Goal: Task Accomplishment & Management: Use online tool/utility

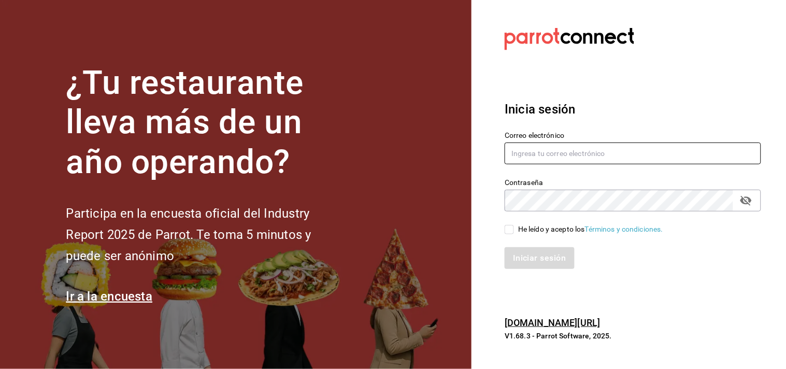
type input "[EMAIL_ADDRESS][DOMAIN_NAME]"
click at [509, 230] on input "He leído y acepto los Términos y condiciones." at bounding box center [508, 229] width 9 height 9
checkbox input "true"
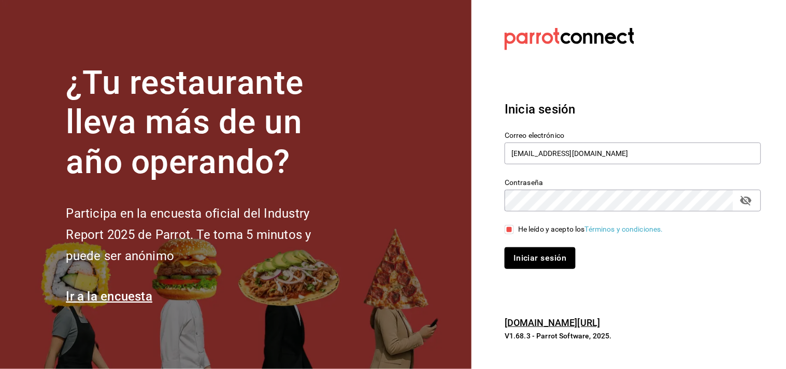
click at [538, 258] on button "Iniciar sesión" at bounding box center [539, 258] width 70 height 22
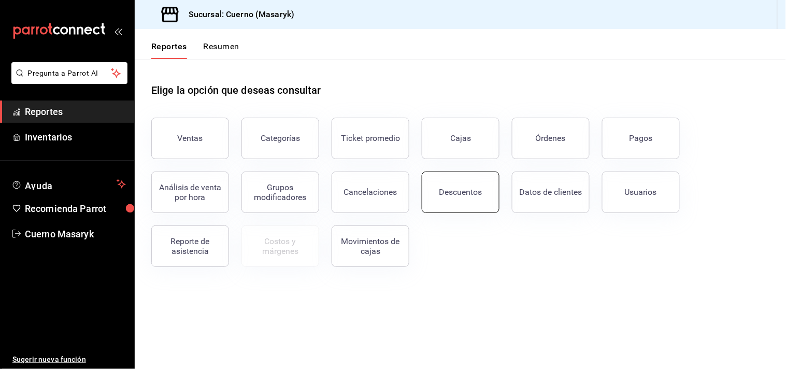
click at [454, 189] on div "Descuentos" at bounding box center [460, 192] width 43 height 10
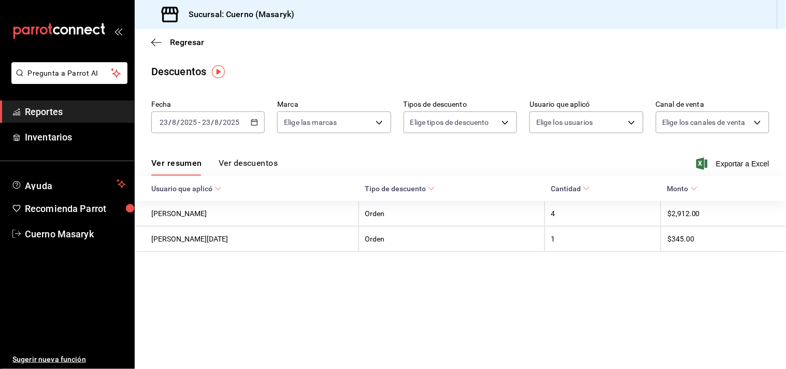
click at [253, 121] on icon "button" at bounding box center [254, 122] width 7 height 7
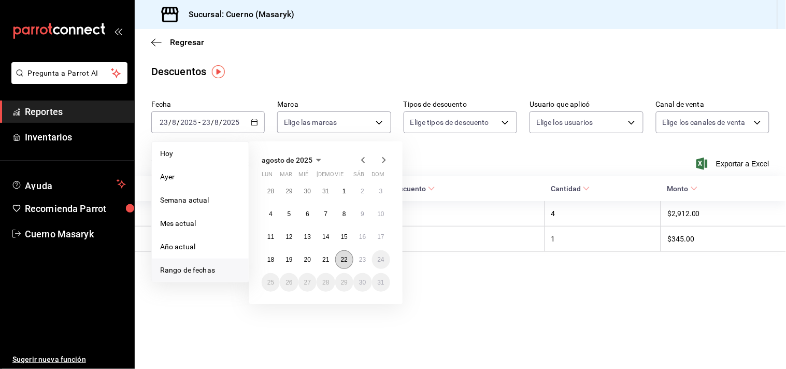
click at [342, 262] on abbr "22" at bounding box center [344, 259] width 7 height 7
click at [366, 260] on button "23" at bounding box center [362, 259] width 18 height 19
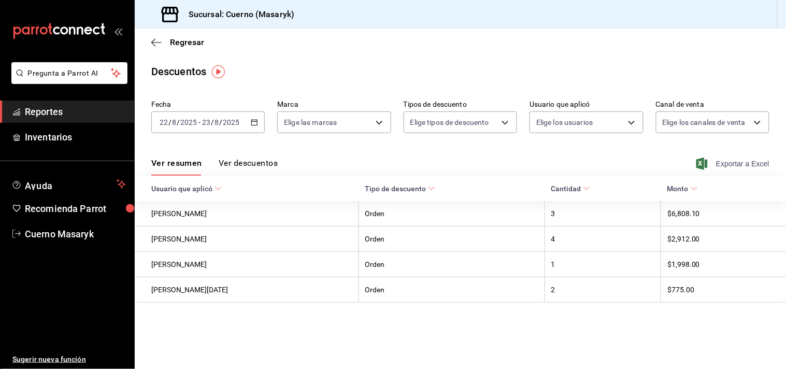
click at [749, 162] on span "Exportar a Excel" at bounding box center [733, 163] width 71 height 12
click at [44, 109] on span "Reportes" at bounding box center [75, 112] width 101 height 14
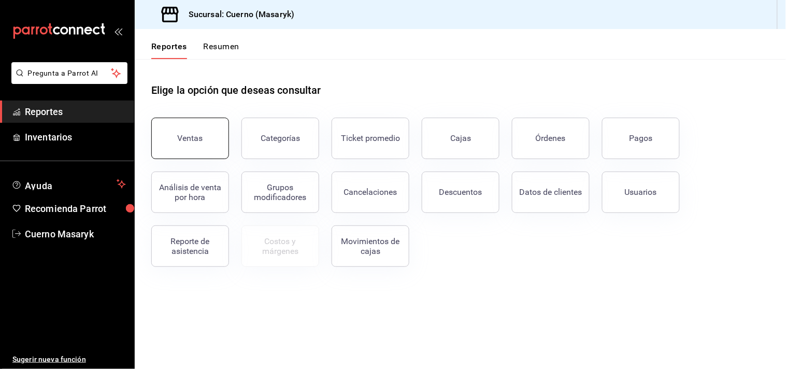
click at [194, 138] on div "Ventas" at bounding box center [190, 138] width 25 height 10
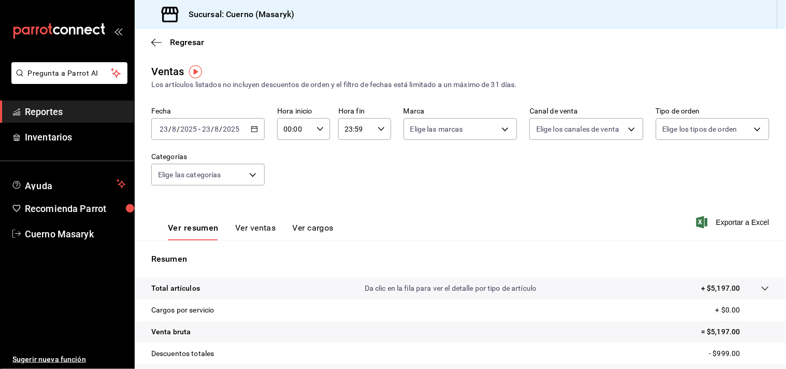
click at [250, 228] on button "Ver ventas" at bounding box center [255, 232] width 41 height 18
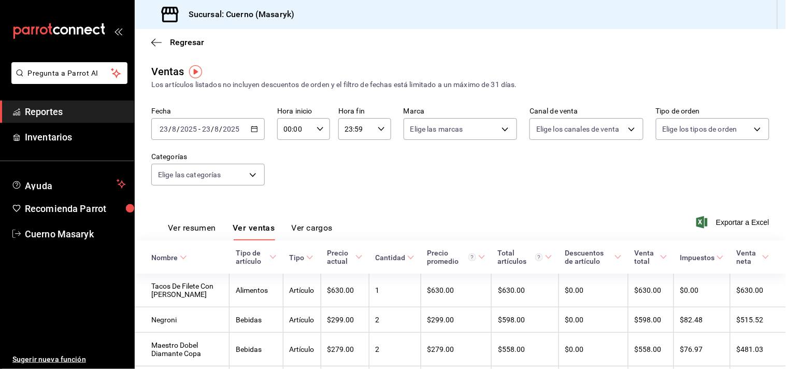
click at [254, 132] on icon "button" at bounding box center [254, 128] width 7 height 7
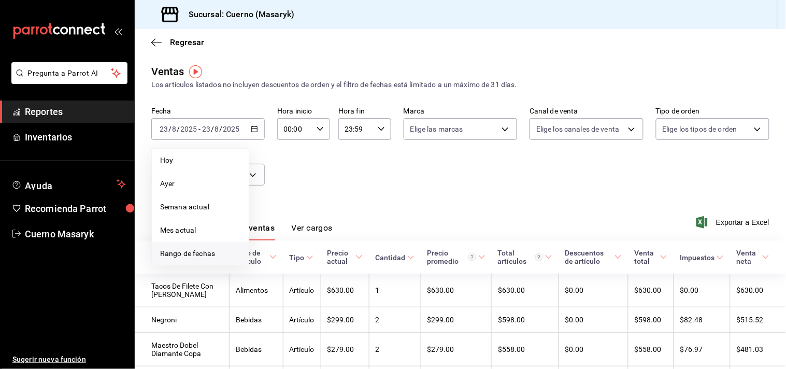
click at [175, 252] on span "Rango de fechas" at bounding box center [200, 253] width 80 height 11
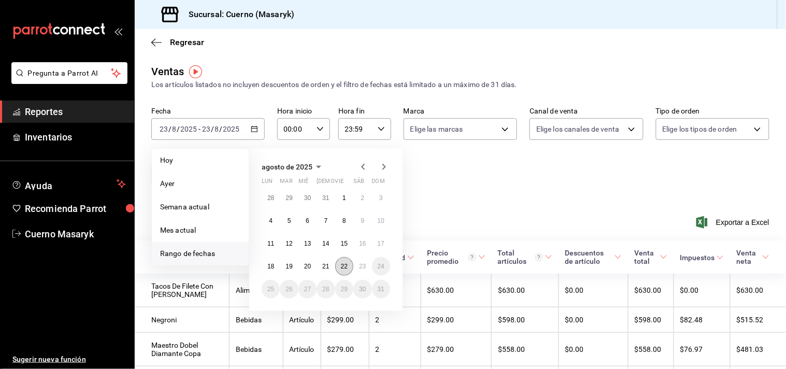
click at [345, 268] on abbr "22" at bounding box center [344, 266] width 7 height 7
click at [356, 265] on button "23" at bounding box center [362, 266] width 18 height 19
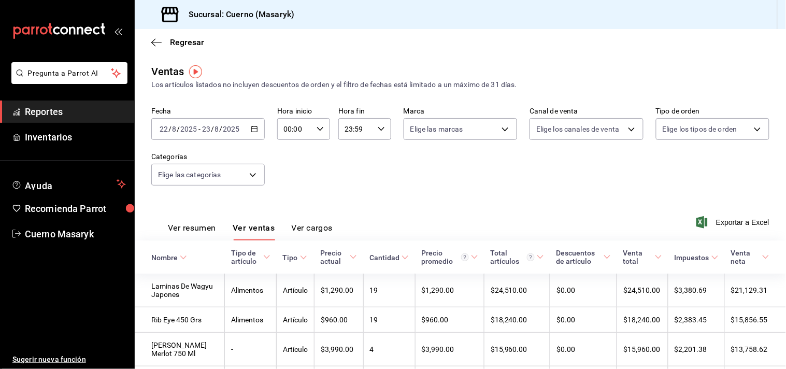
click at [318, 131] on icon "button" at bounding box center [319, 128] width 7 height 7
click at [285, 196] on span "04" at bounding box center [288, 198] width 9 height 8
type input "04:00"
click at [382, 131] on div at bounding box center [393, 184] width 786 height 369
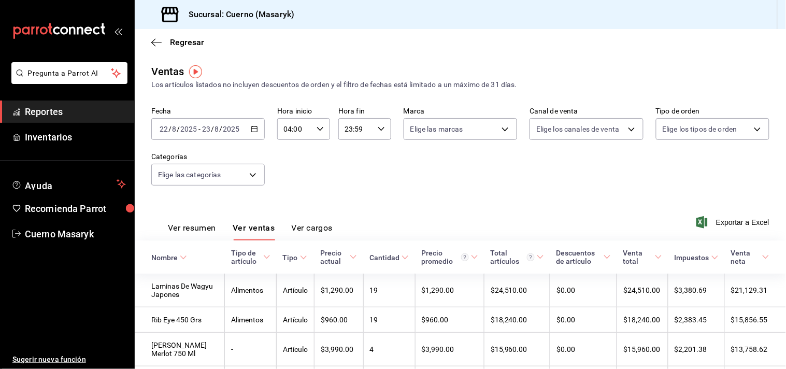
click at [382, 131] on div "23:59 Hora fin" at bounding box center [364, 129] width 53 height 22
click at [354, 149] on button "04" at bounding box center [349, 150] width 22 height 21
click at [372, 159] on span "00" at bounding box center [374, 156] width 9 height 8
type input "04:00"
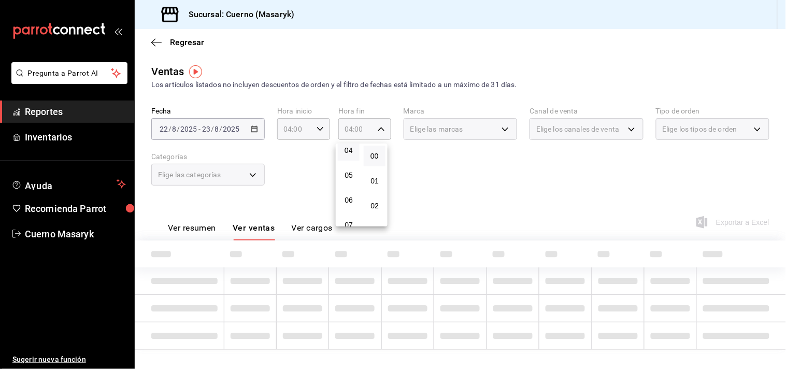
click at [401, 153] on div at bounding box center [393, 184] width 786 height 369
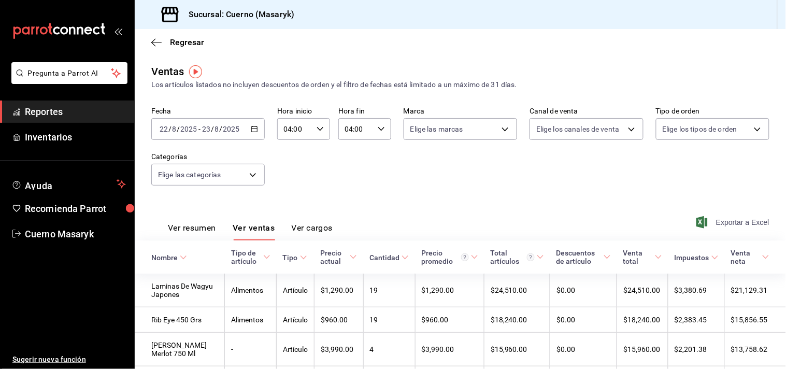
click at [734, 221] on span "Exportar a Excel" at bounding box center [733, 222] width 71 height 12
click at [732, 224] on span "Exportar a Excel" at bounding box center [733, 222] width 71 height 12
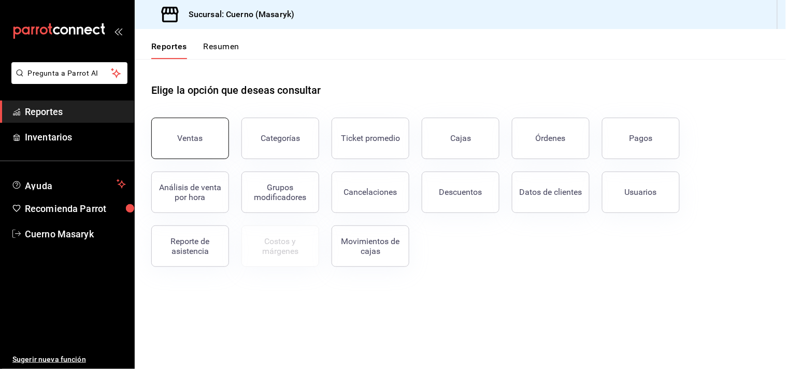
click at [218, 128] on button "Ventas" at bounding box center [190, 138] width 78 height 41
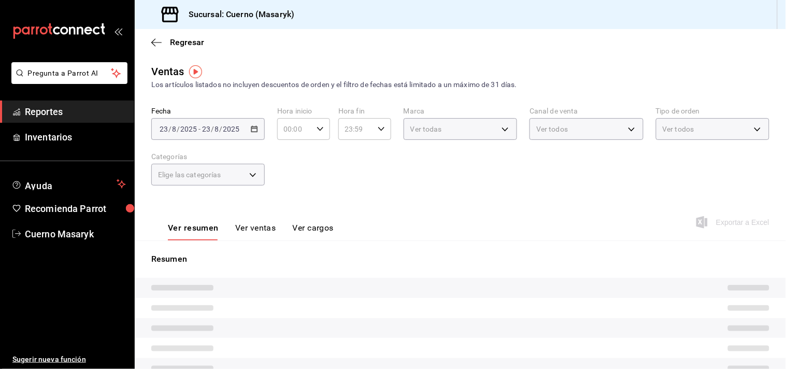
type input "04:00"
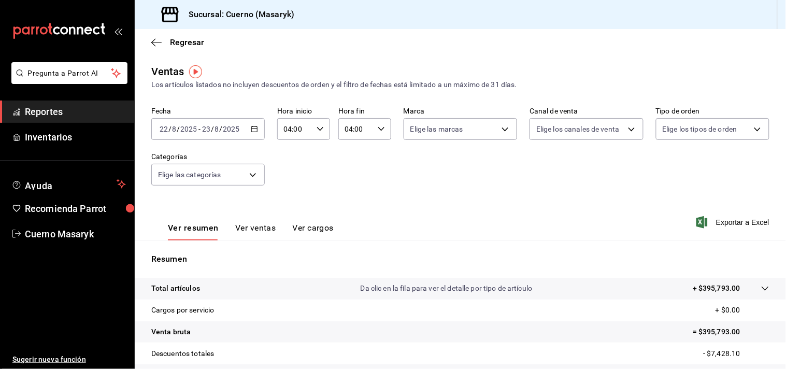
click at [43, 115] on span "Reportes" at bounding box center [75, 112] width 101 height 14
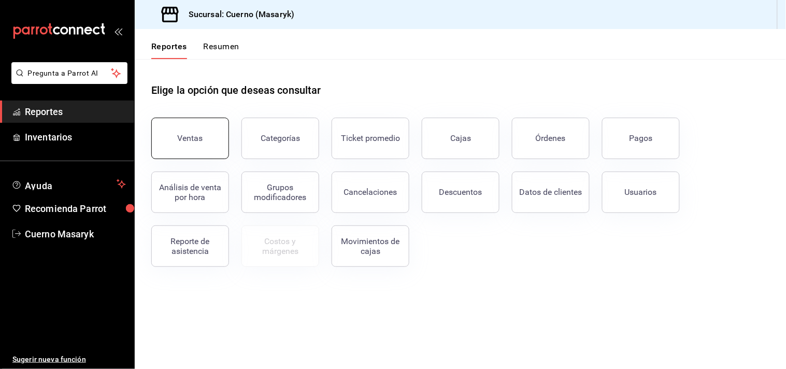
click at [174, 145] on button "Ventas" at bounding box center [190, 138] width 78 height 41
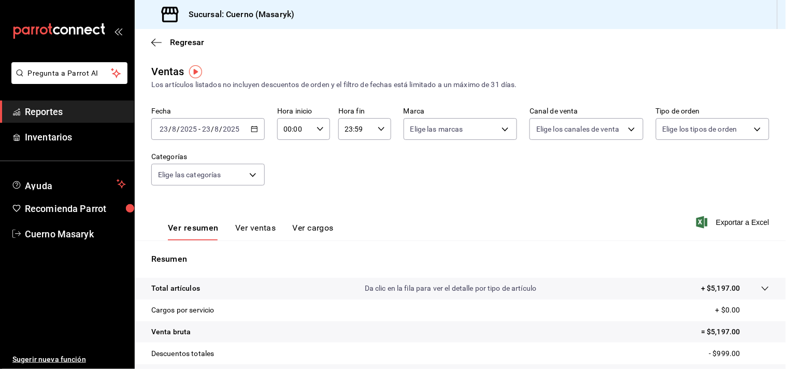
click at [256, 127] on div "2025-08-23 23 / 8 / 2025 - 2025-08-23 23 / 8 / 2025" at bounding box center [207, 129] width 113 height 22
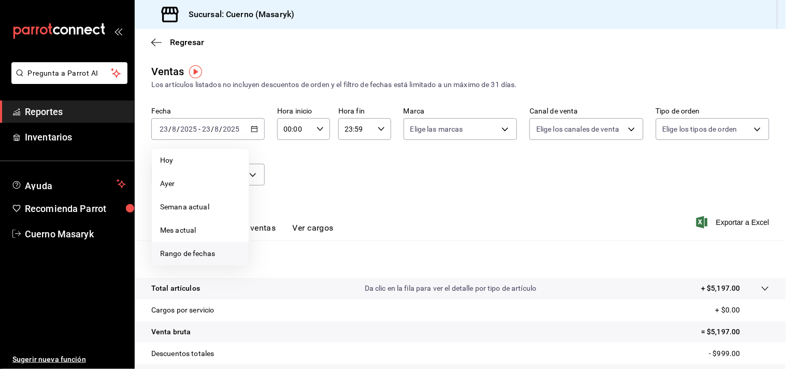
click at [175, 253] on span "Rango de fechas" at bounding box center [200, 253] width 80 height 11
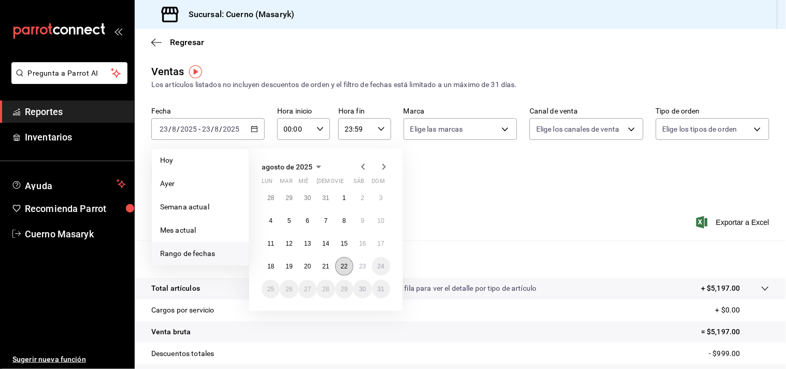
click at [345, 266] on abbr "22" at bounding box center [344, 266] width 7 height 7
click at [360, 266] on abbr "23" at bounding box center [362, 266] width 7 height 7
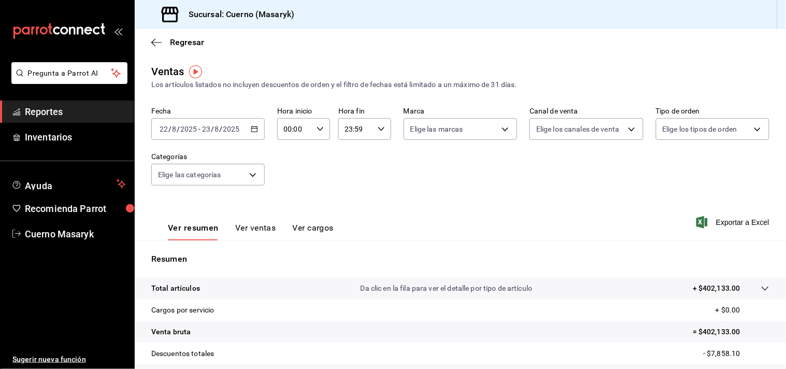
click at [324, 127] on div "00:00 Hora inicio" at bounding box center [303, 129] width 53 height 22
click at [292, 195] on span "04" at bounding box center [288, 198] width 9 height 8
type input "04:00"
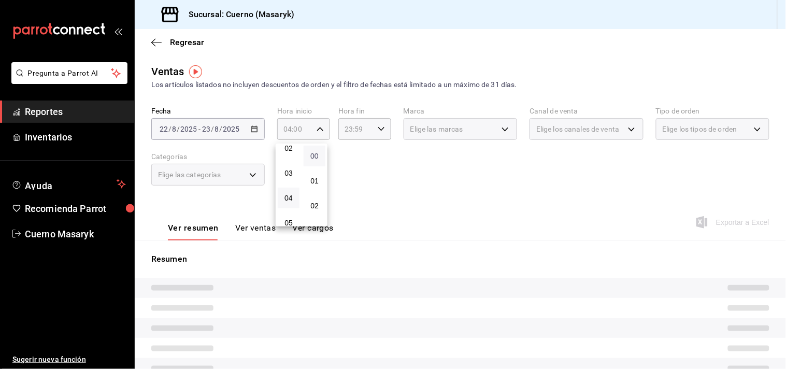
click at [311, 153] on span "00" at bounding box center [314, 156] width 9 height 8
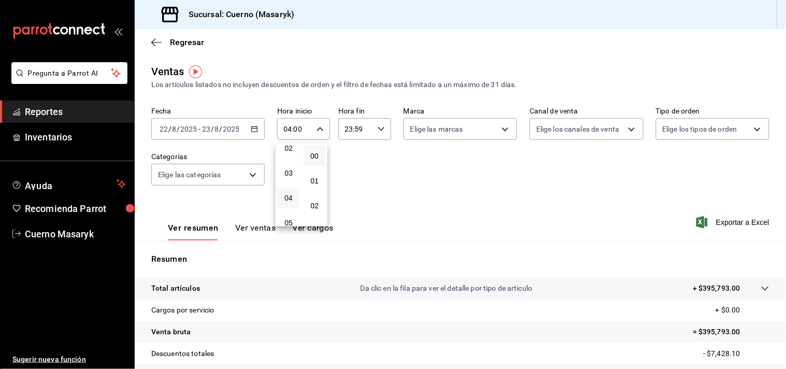
click at [374, 127] on div at bounding box center [393, 184] width 786 height 369
click at [378, 127] on icon "button" at bounding box center [381, 128] width 7 height 7
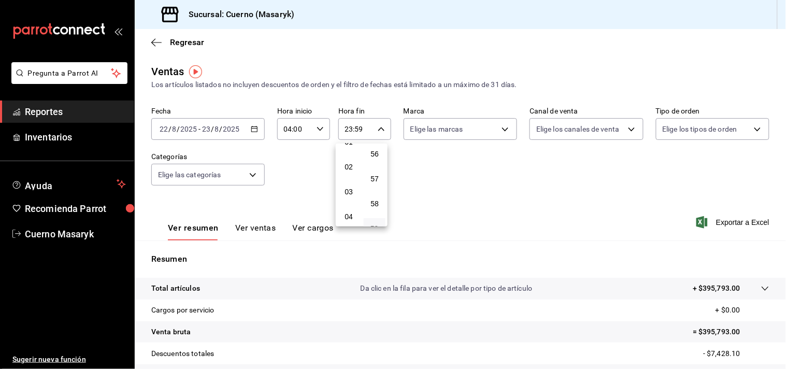
scroll to position [57, 0]
click at [345, 194] on span "04" at bounding box center [348, 198] width 9 height 8
click at [380, 153] on button "00" at bounding box center [375, 156] width 22 height 21
type input "04:00"
click at [452, 169] on div at bounding box center [393, 184] width 786 height 369
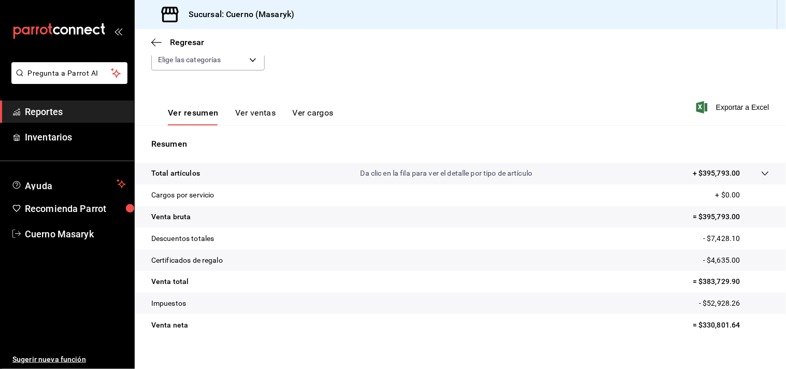
scroll to position [127, 0]
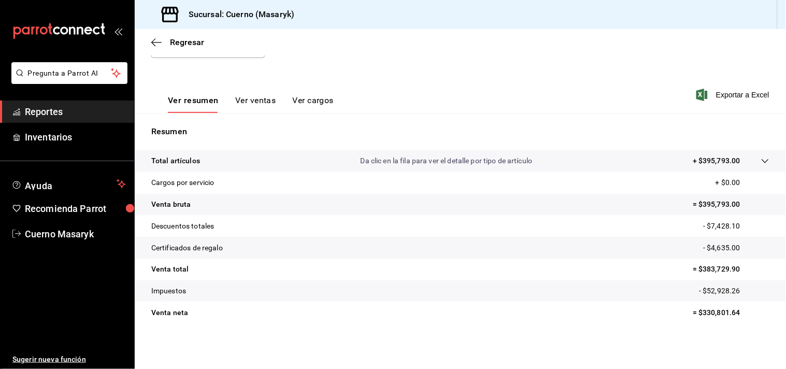
click at [761, 161] on icon at bounding box center [765, 161] width 8 height 8
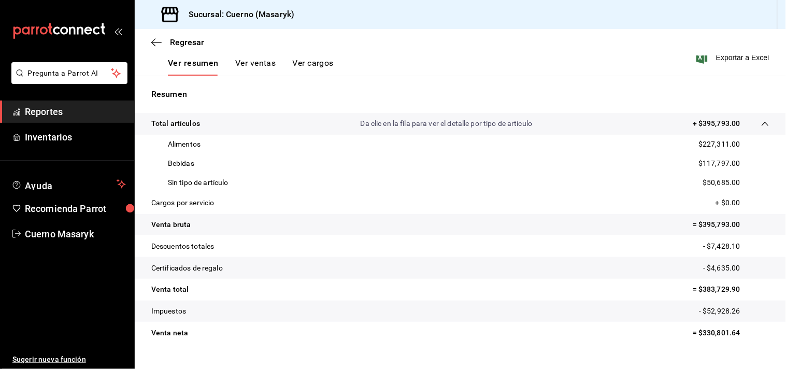
scroll to position [185, 0]
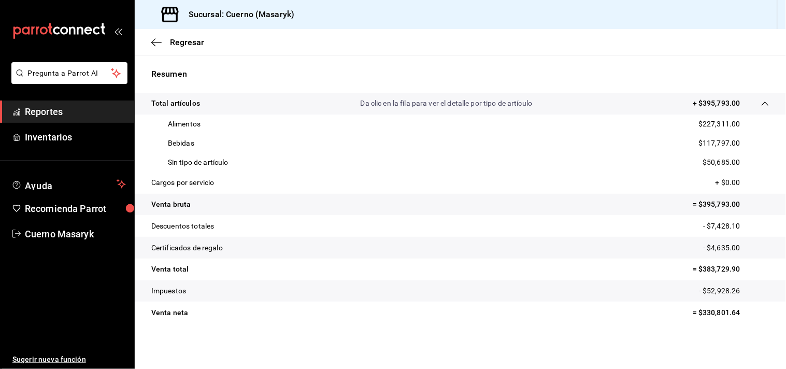
click at [59, 110] on span "Reportes" at bounding box center [75, 112] width 101 height 14
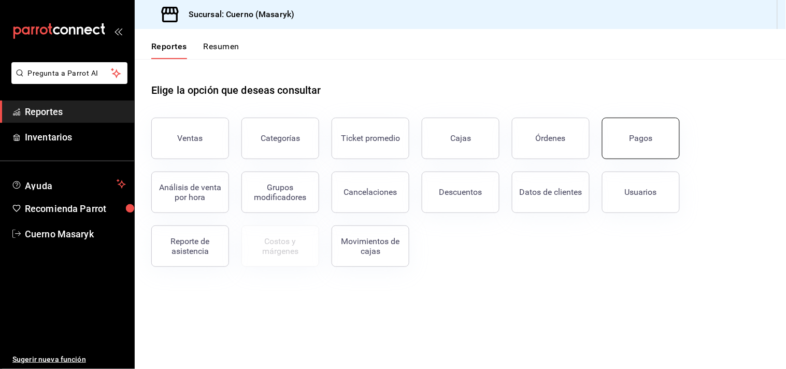
click at [640, 136] on div "Pagos" at bounding box center [640, 138] width 23 height 10
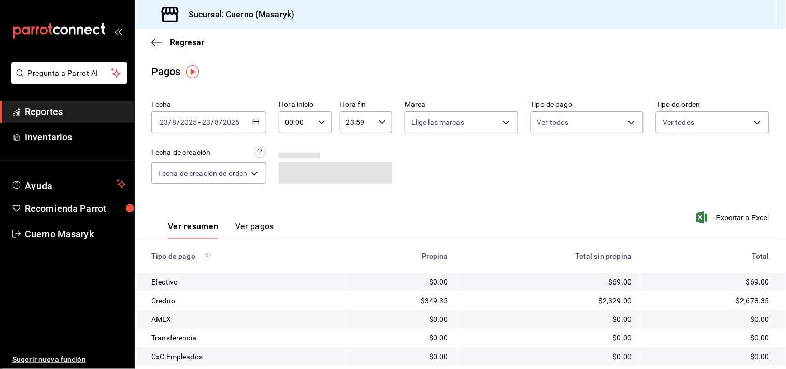
click at [256, 122] on icon "button" at bounding box center [255, 122] width 7 height 7
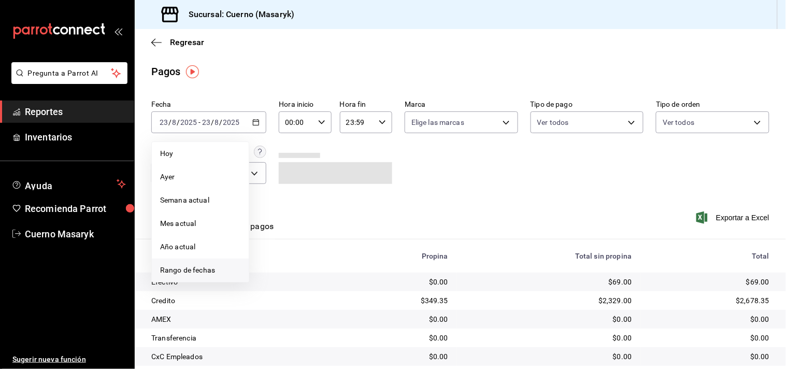
click at [193, 267] on span "Rango de fechas" at bounding box center [200, 270] width 80 height 11
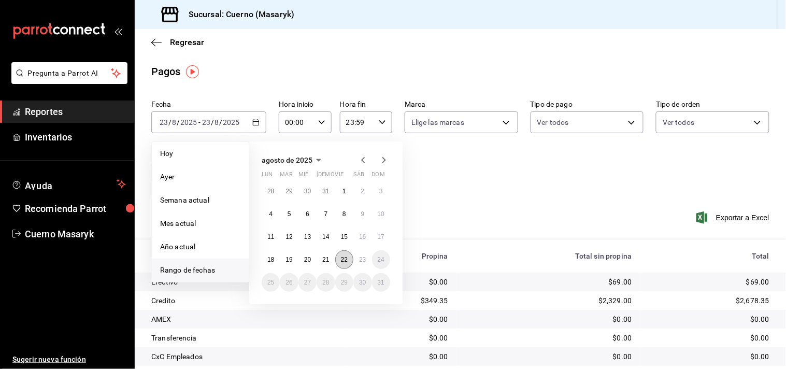
click at [345, 263] on button "22" at bounding box center [344, 259] width 18 height 19
click at [361, 259] on abbr "23" at bounding box center [362, 259] width 7 height 7
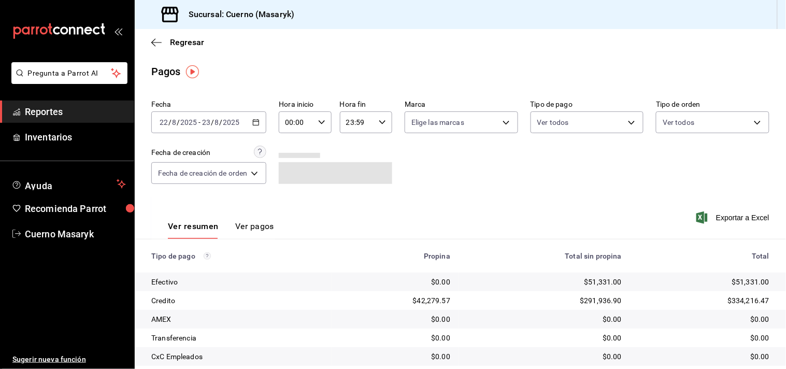
click at [323, 122] on \(Stroke\) "button" at bounding box center [321, 122] width 6 height 4
click at [296, 184] on button "04" at bounding box center [293, 191] width 22 height 21
type input "04:00"
click at [366, 123] on div at bounding box center [393, 184] width 786 height 369
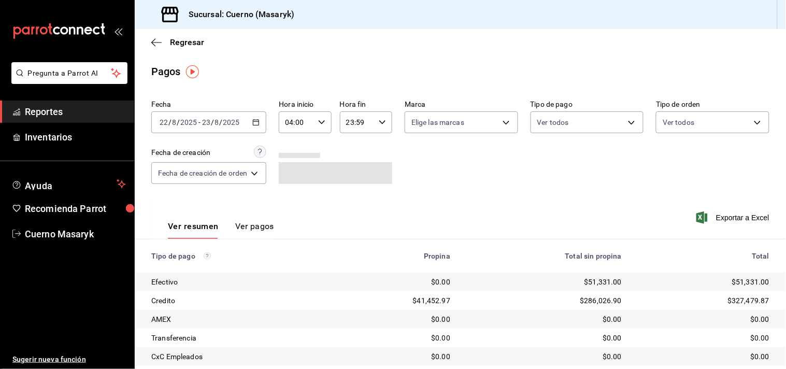
click at [382, 120] on icon "button" at bounding box center [382, 122] width 7 height 7
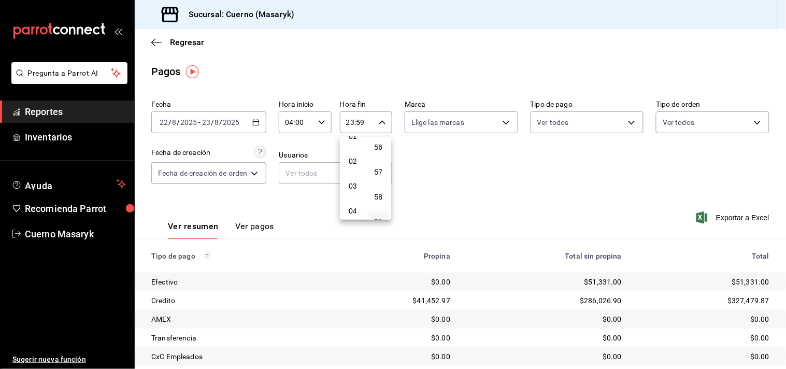
scroll to position [57, 0]
click at [351, 187] on span "04" at bounding box center [352, 191] width 9 height 8
click at [384, 141] on button "00" at bounding box center [379, 136] width 22 height 21
type input "04:00"
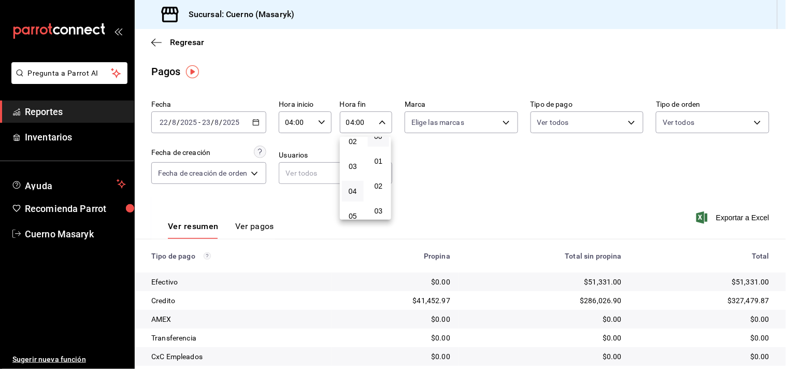
click at [432, 148] on div at bounding box center [393, 184] width 786 height 369
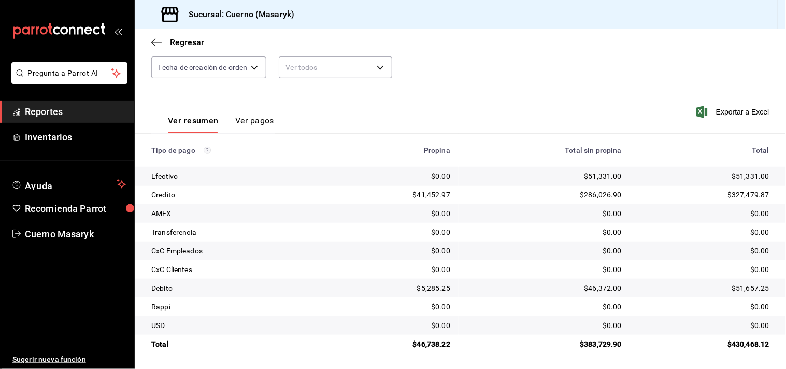
scroll to position [107, 0]
click at [54, 112] on span "Reportes" at bounding box center [75, 112] width 101 height 14
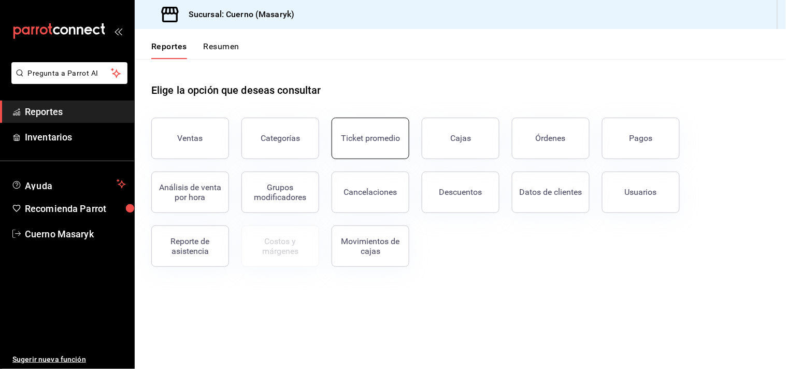
click at [345, 135] on div "Ticket promedio" at bounding box center [370, 138] width 59 height 10
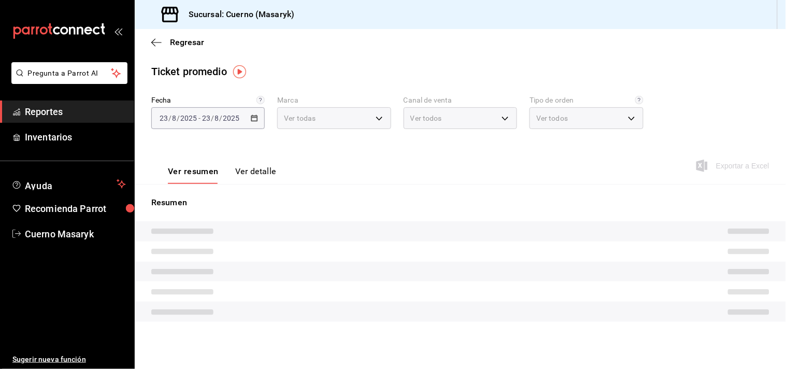
type input "4ea0d660-02b3-4785-bb88-48b5ef6e196c"
type input "PARROT,UBER_EATS,RAPPI,DIDI_FOOD,ONLINE"
type input "d8208262-291b-4595-bbfa-ed1e8660efdb,73ecdc8a-b505-4242-b24a-d5f1595b9b0a,EXTER…"
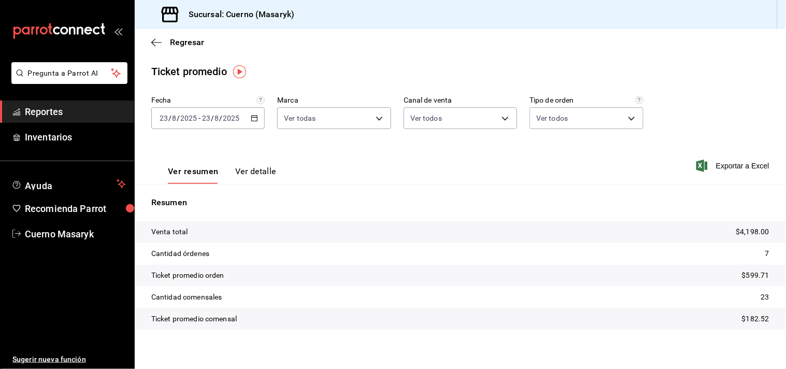
click at [255, 120] on \(Stroke\) "button" at bounding box center [254, 118] width 6 height 6
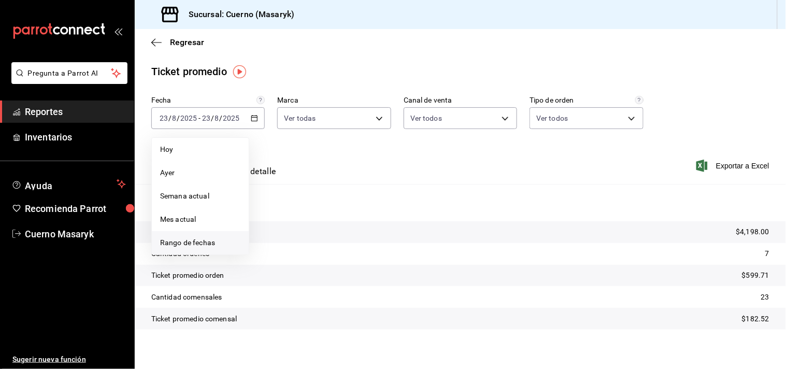
click at [208, 239] on span "Rango de fechas" at bounding box center [200, 242] width 80 height 11
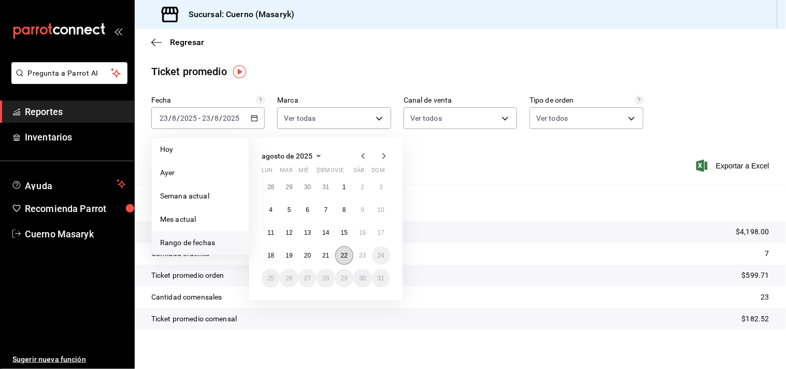
click at [345, 256] on abbr "22" at bounding box center [344, 255] width 7 height 7
click at [356, 253] on button "23" at bounding box center [362, 255] width 18 height 19
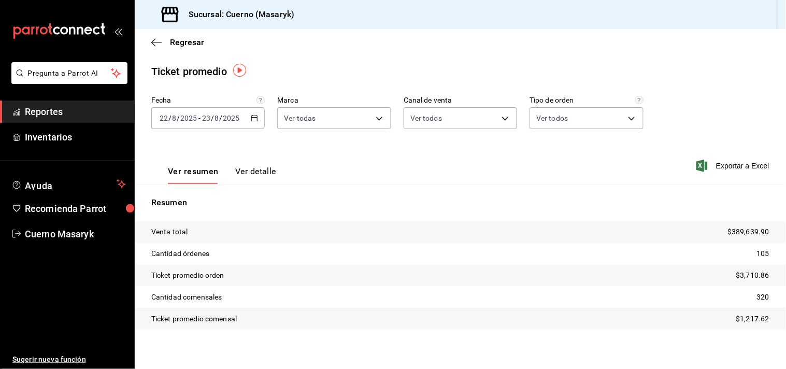
scroll to position [6, 0]
